Goal: Task Accomplishment & Management: Manage account settings

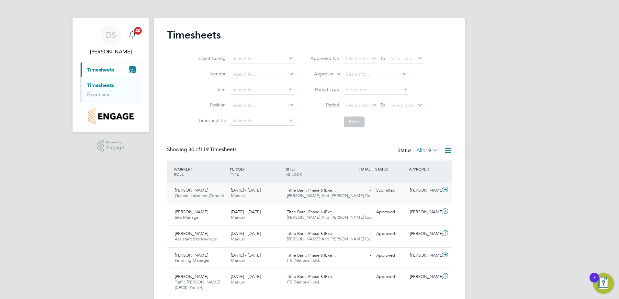
click at [193, 193] on span "[PERSON_NAME]" at bounding box center [191, 191] width 33 height 6
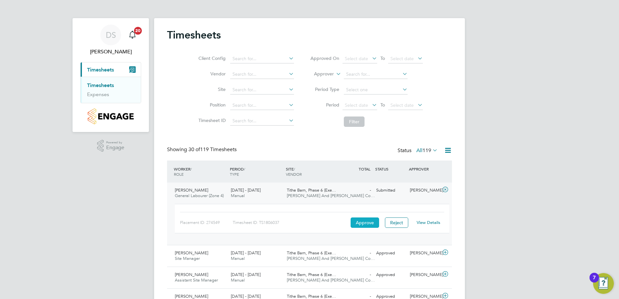
click at [358, 220] on button "Approve" at bounding box center [365, 223] width 29 height 10
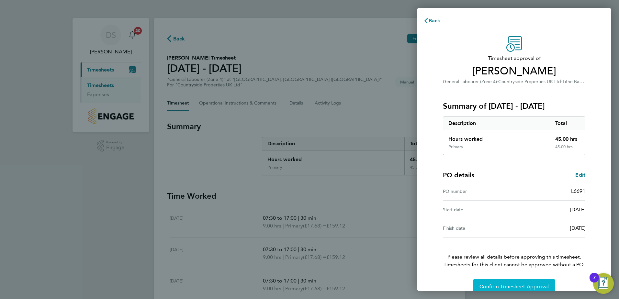
click at [517, 284] on span "Confirm Timesheet Approval" at bounding box center [514, 287] width 69 height 6
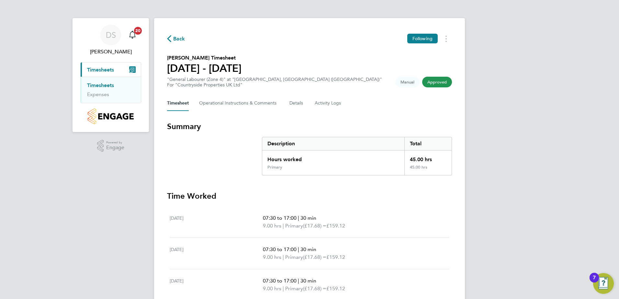
click at [103, 88] on link "Timesheets" at bounding box center [100, 85] width 27 height 6
